Goal: Information Seeking & Learning: Learn about a topic

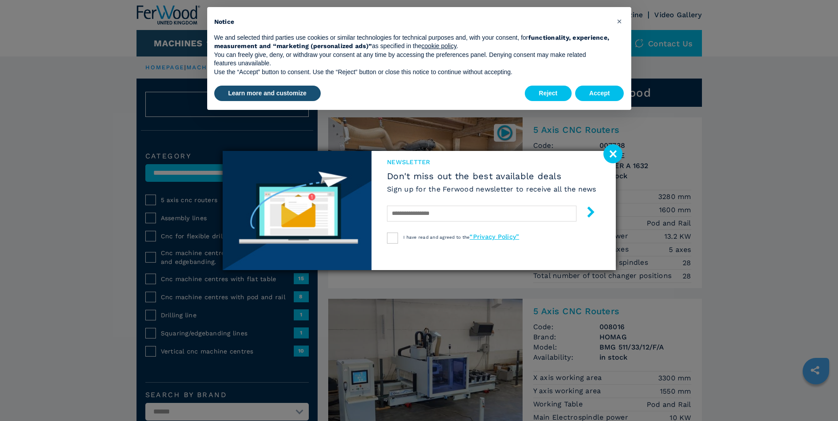
click at [619, 153] on image at bounding box center [612, 153] width 19 height 19
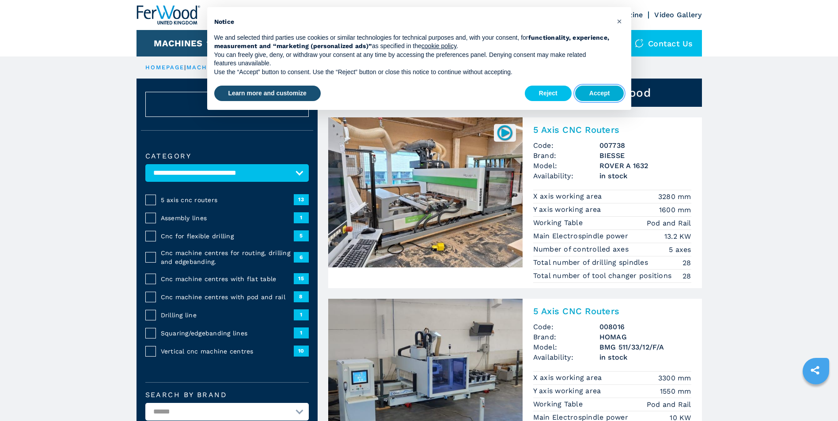
click at [608, 94] on button "Accept" at bounding box center [599, 94] width 49 height 16
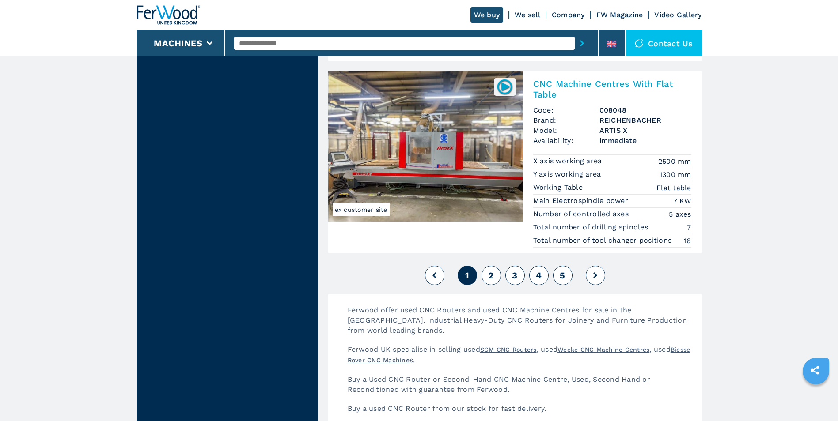
scroll to position [2032, 0]
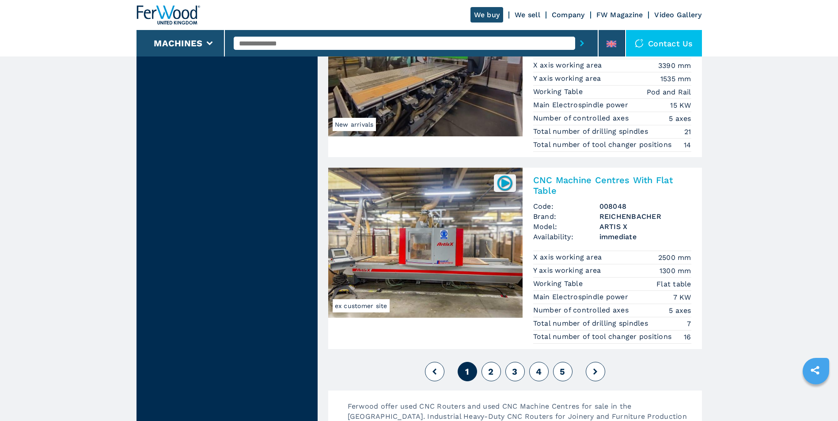
click at [245, 40] on input "text" at bounding box center [404, 43] width 341 height 13
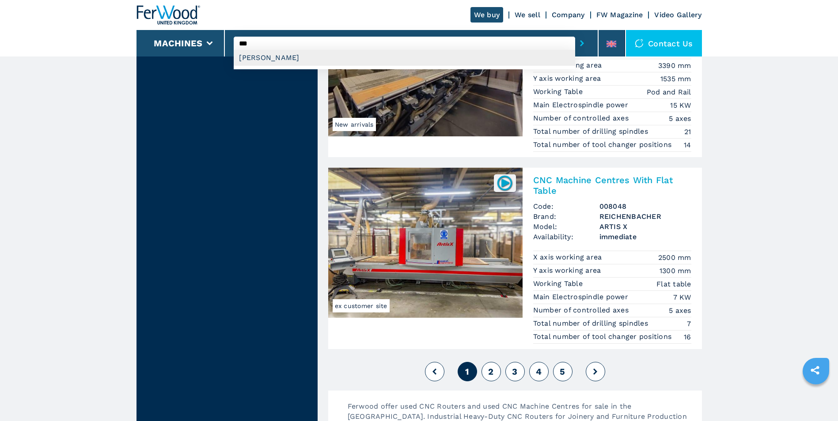
click at [280, 59] on div "[PERSON_NAME]" at bounding box center [404, 58] width 341 height 16
type input "**********"
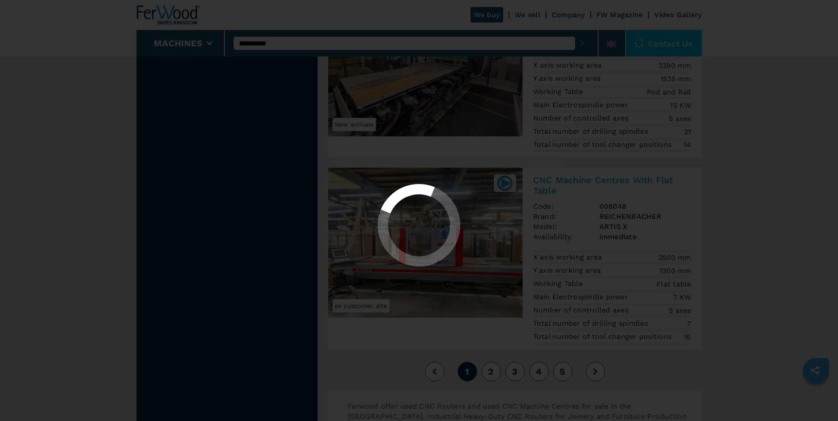
select select "**********"
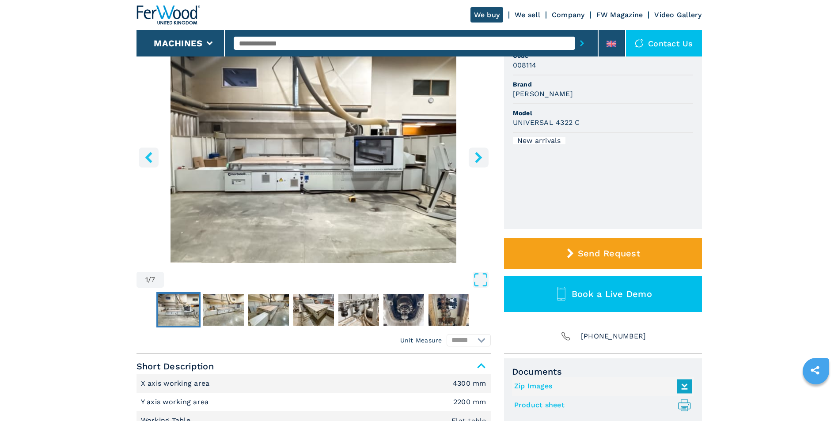
scroll to position [132, 0]
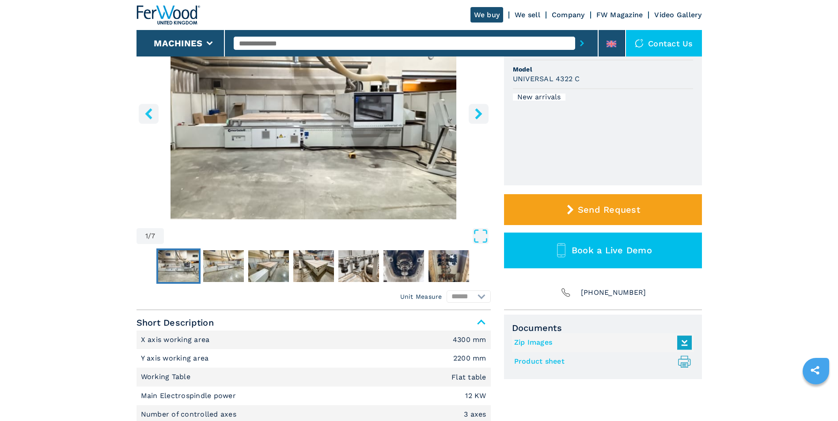
click at [480, 111] on icon "right-button" at bounding box center [478, 113] width 11 height 11
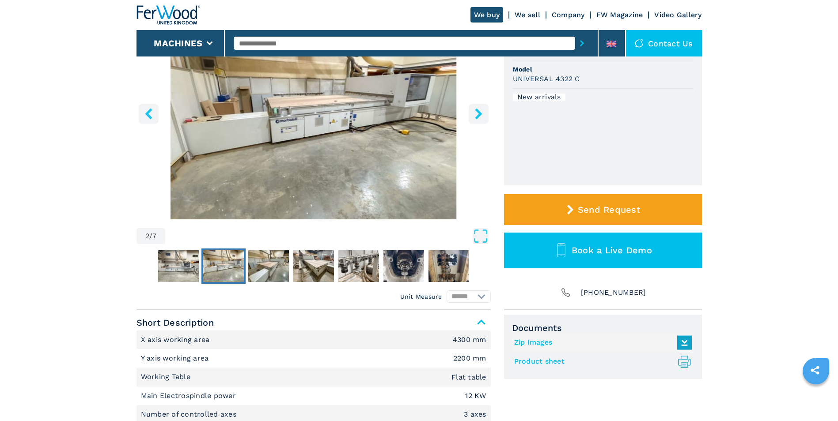
click at [481, 111] on icon "right-button" at bounding box center [478, 113] width 11 height 11
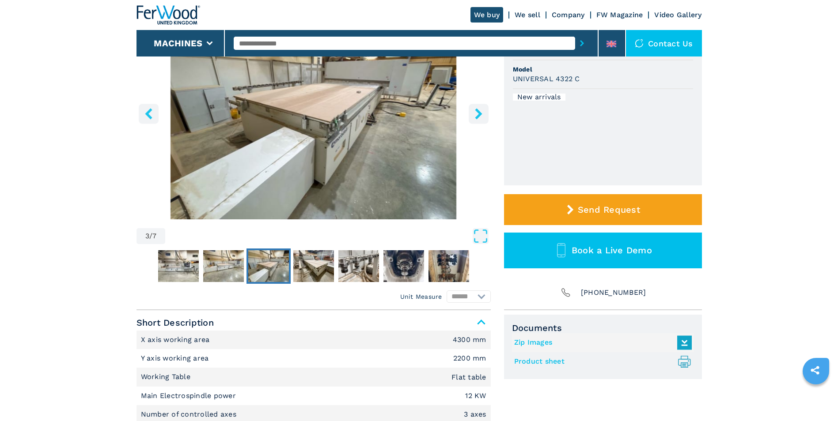
click at [481, 111] on icon "right-button" at bounding box center [478, 113] width 11 height 11
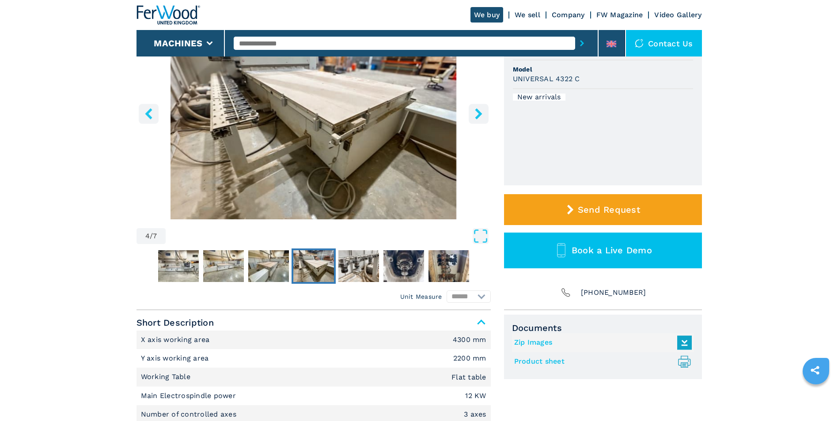
click at [482, 111] on icon "right-button" at bounding box center [478, 113] width 11 height 11
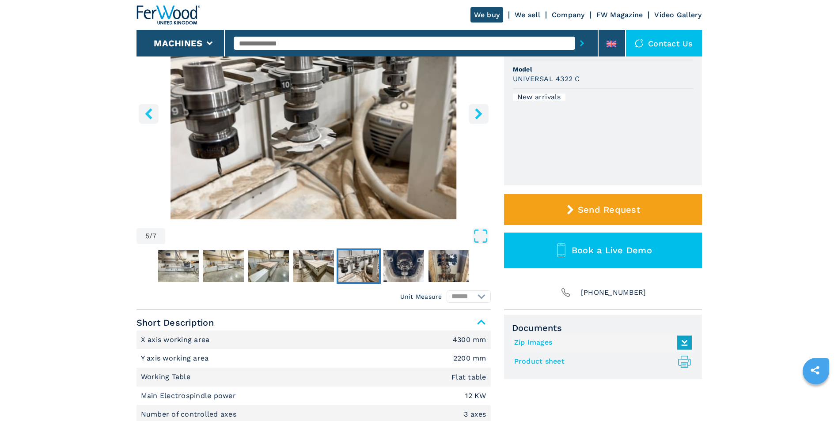
click at [482, 111] on icon "right-button" at bounding box center [478, 113] width 11 height 11
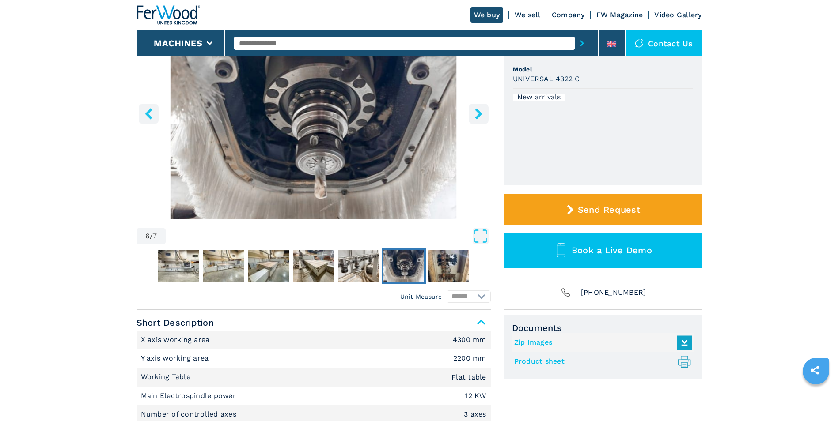
click at [482, 111] on icon "right-button" at bounding box center [478, 113] width 11 height 11
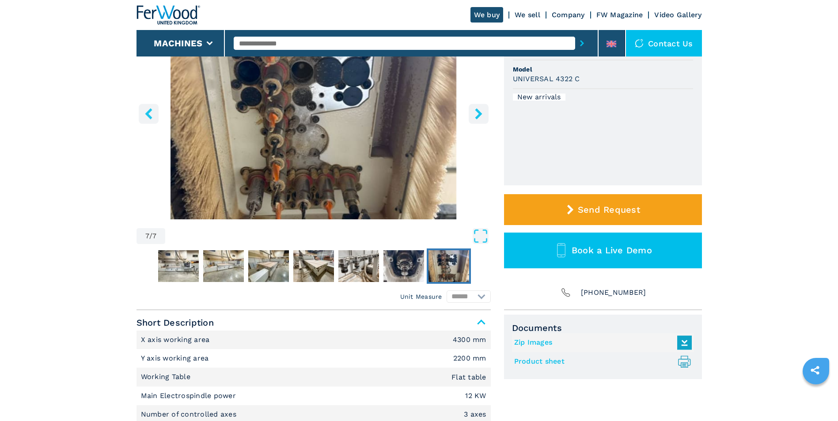
click at [483, 111] on icon "right-button" at bounding box center [478, 113] width 11 height 11
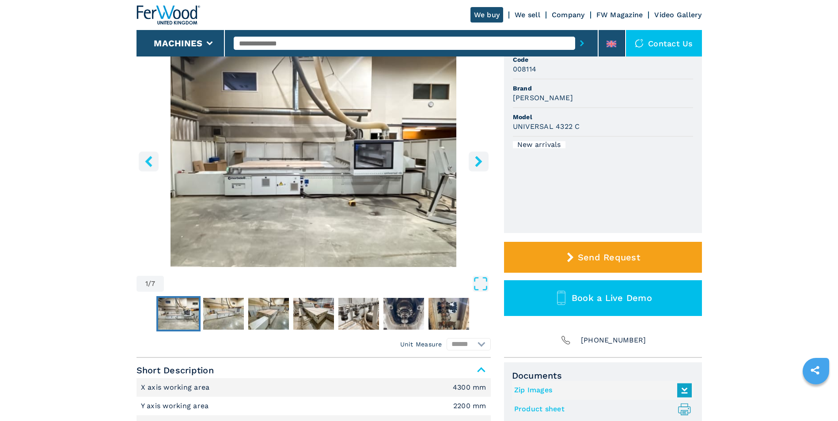
scroll to position [0, 0]
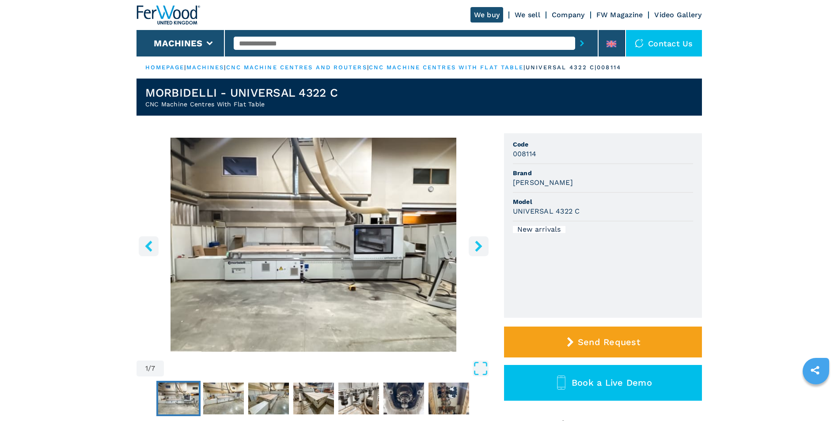
click at [336, 269] on img "Go to Slide 1" at bounding box center [313, 245] width 354 height 214
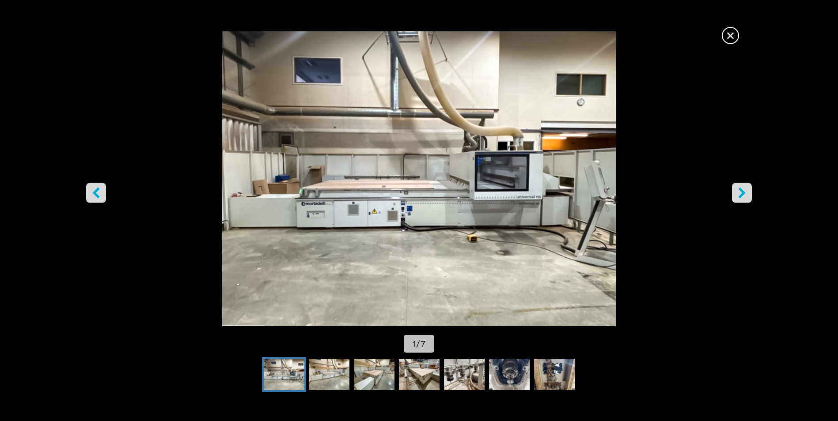
click at [336, 269] on div "× 1 / 7" at bounding box center [419, 193] width 838 height 324
click at [745, 195] on icon "right-button" at bounding box center [741, 193] width 11 height 11
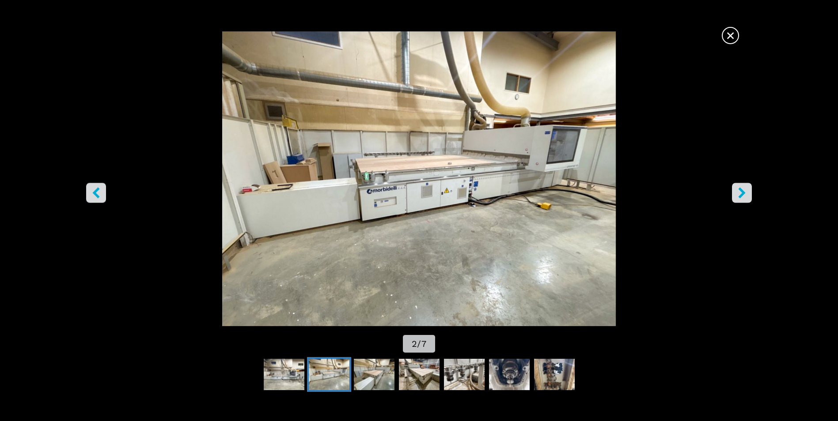
click at [745, 195] on icon "right-button" at bounding box center [741, 193] width 11 height 11
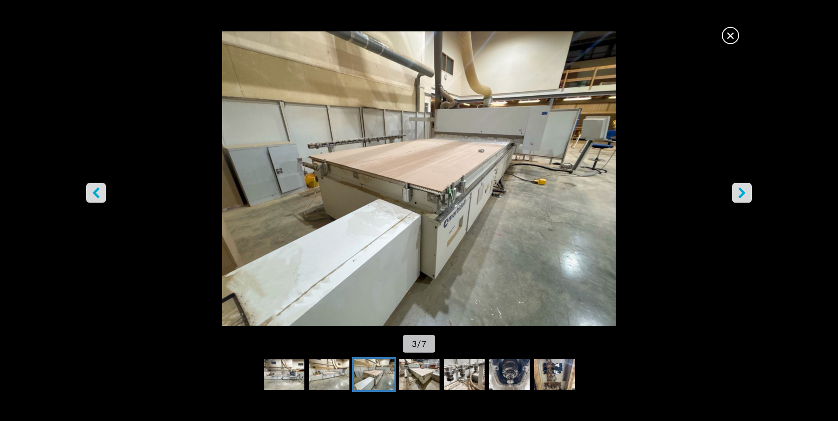
click at [745, 195] on icon "right-button" at bounding box center [741, 193] width 11 height 11
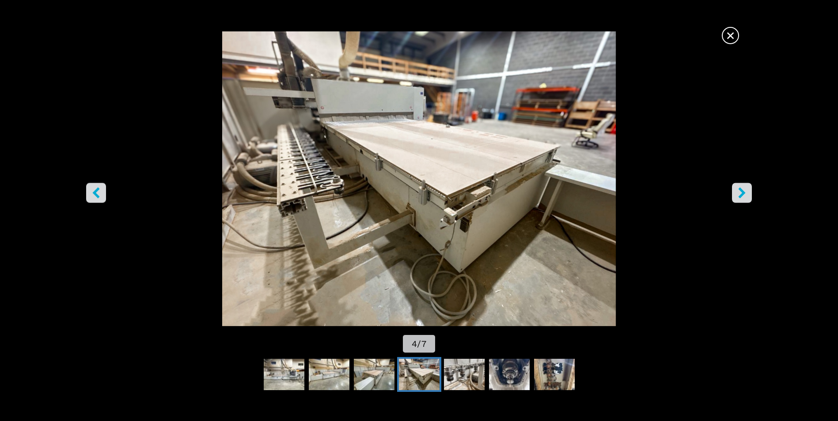
click at [745, 195] on icon "right-button" at bounding box center [741, 193] width 11 height 11
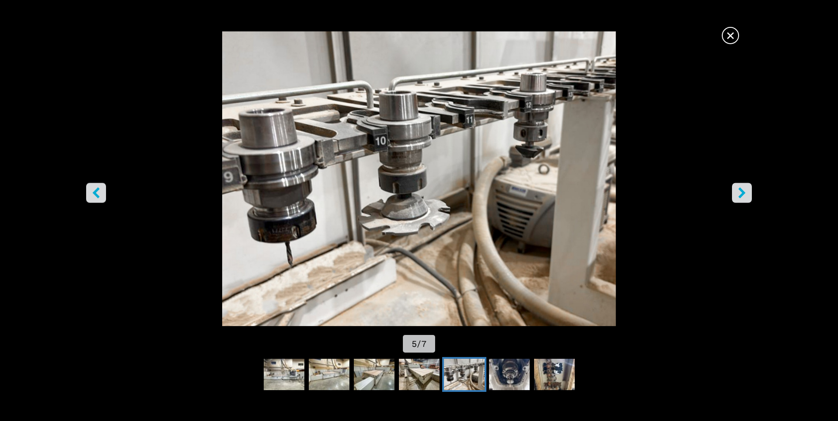
click at [742, 193] on icon "right-button" at bounding box center [741, 193] width 11 height 11
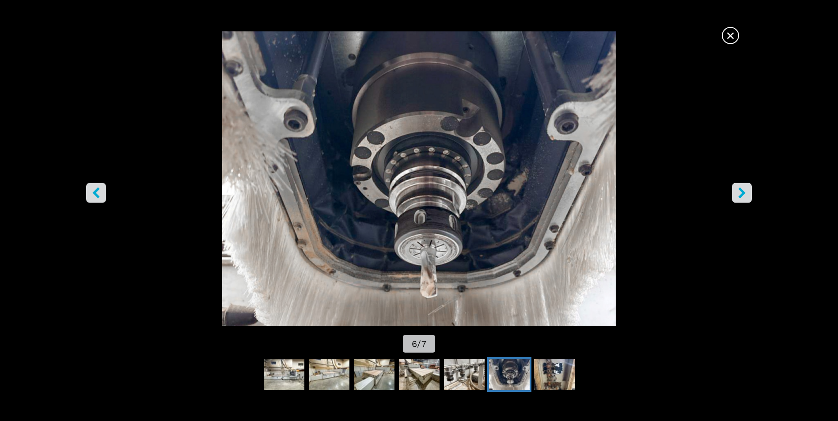
click at [732, 30] on span "×" at bounding box center [730, 33] width 15 height 15
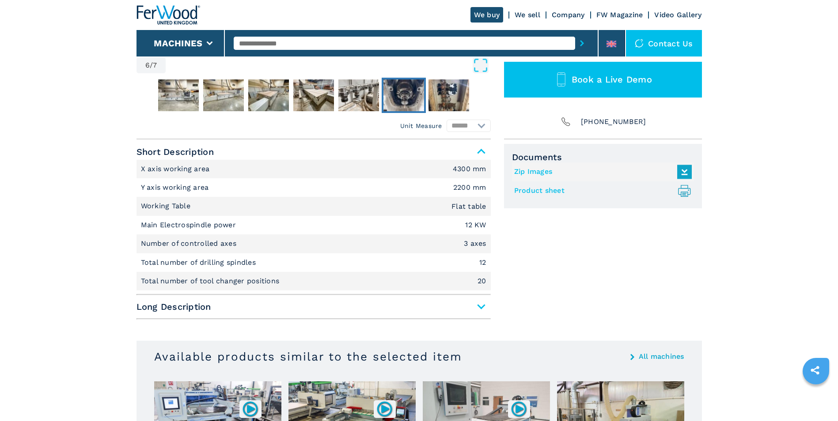
scroll to position [309, 0]
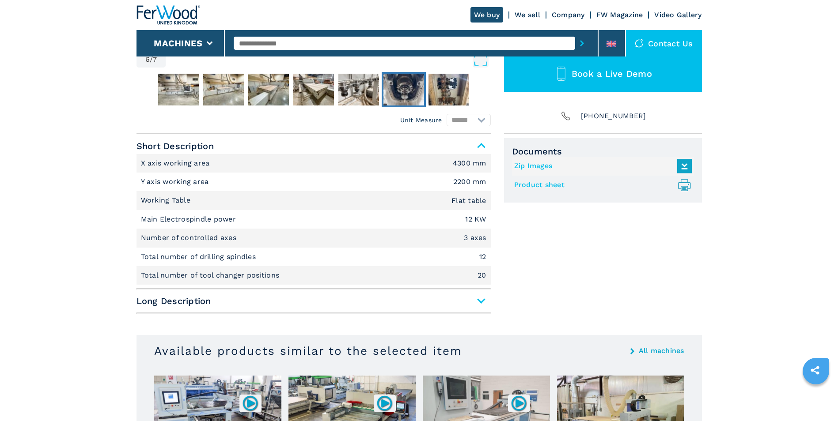
click at [481, 299] on span "Long Description" at bounding box center [313, 301] width 354 height 16
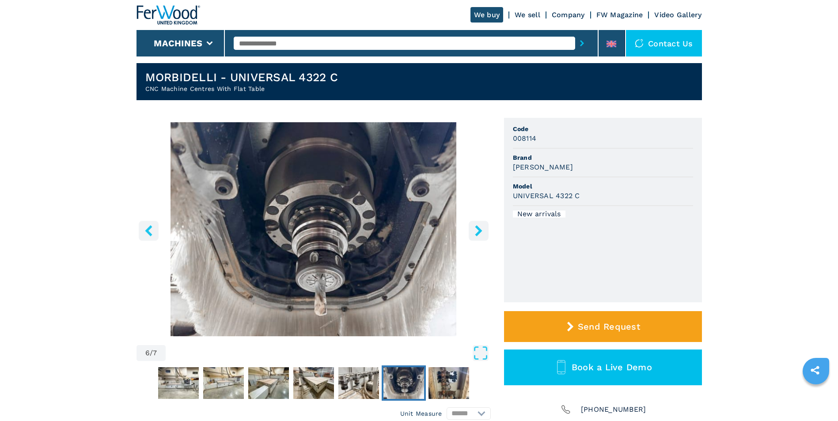
scroll to position [0, 0]
